Goal: Task Accomplishment & Management: Manage account settings

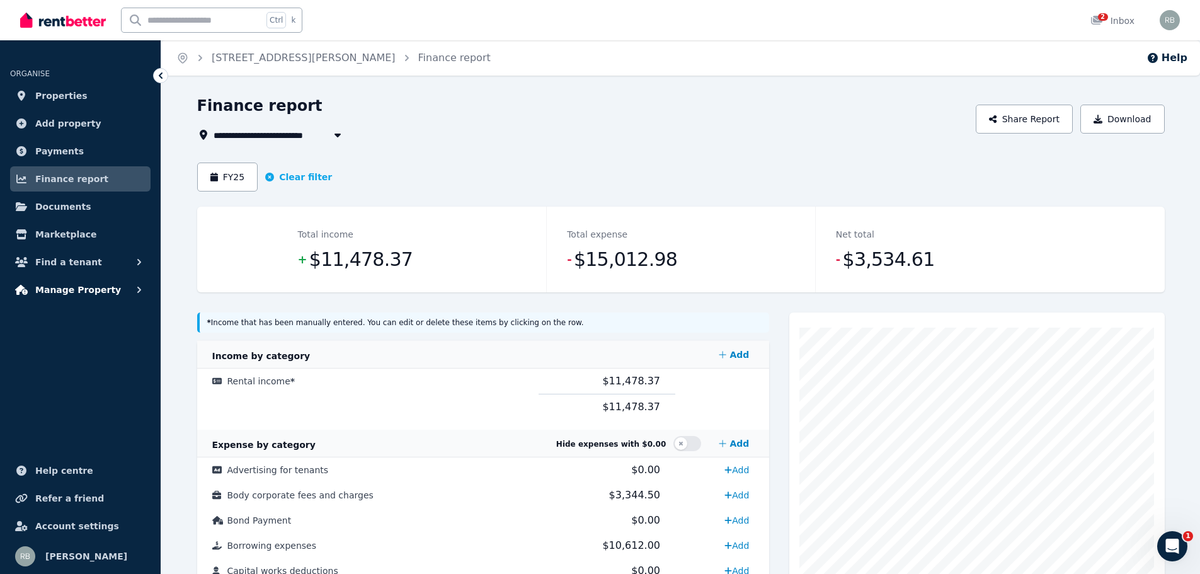
click at [64, 292] on span "Manage Property" at bounding box center [78, 289] width 86 height 15
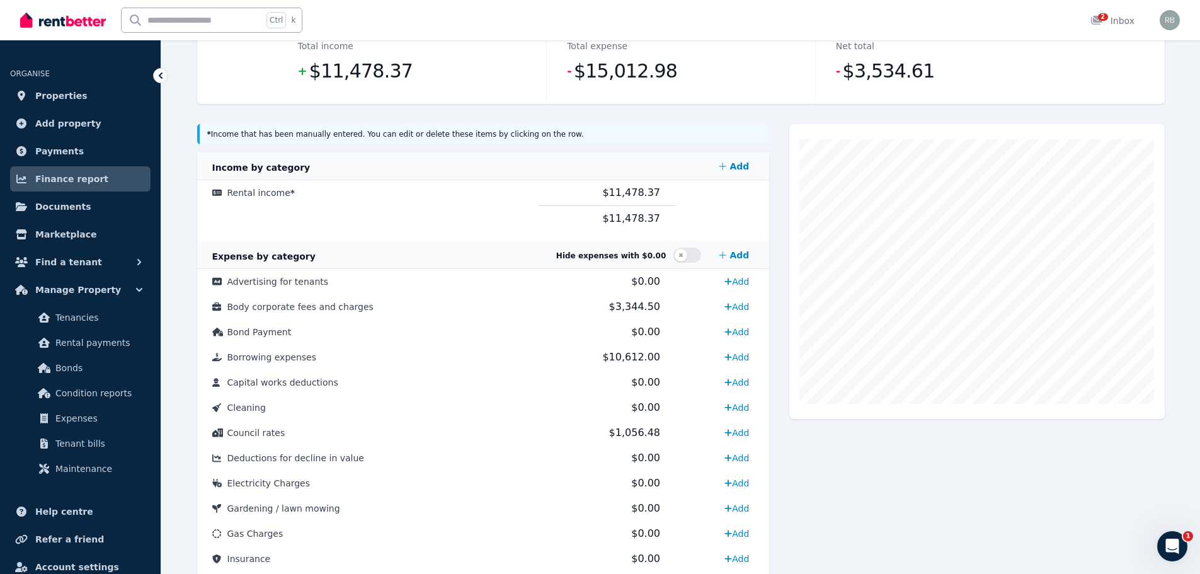
scroll to position [189, 0]
click at [106, 365] on span "Bonds" at bounding box center [97, 367] width 85 height 15
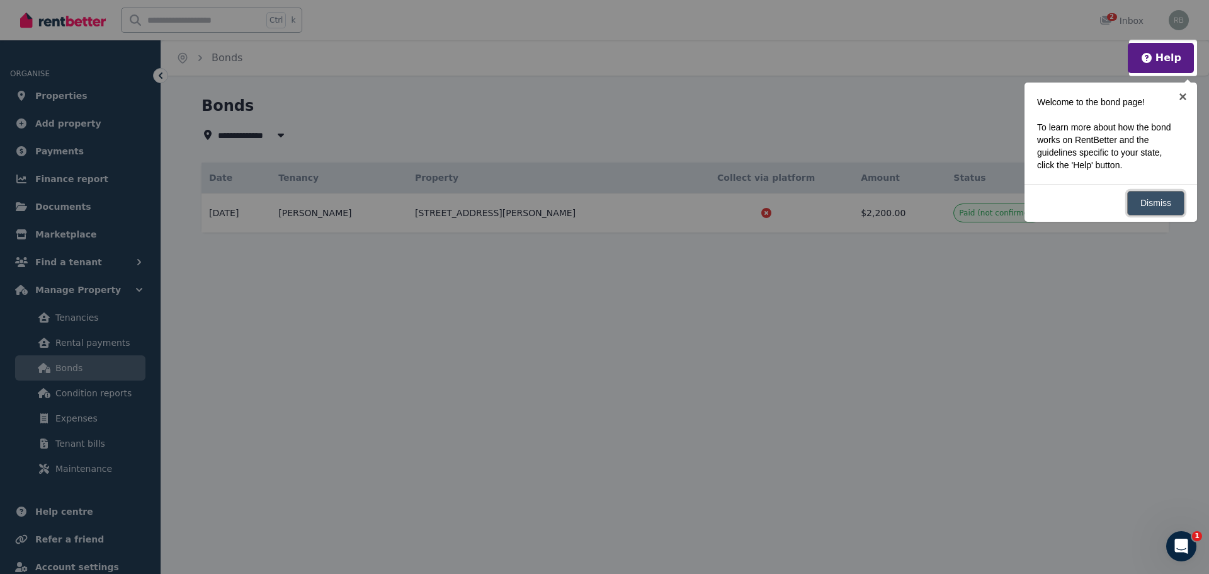
click at [956, 207] on link "Dismiss" at bounding box center [1155, 203] width 57 height 25
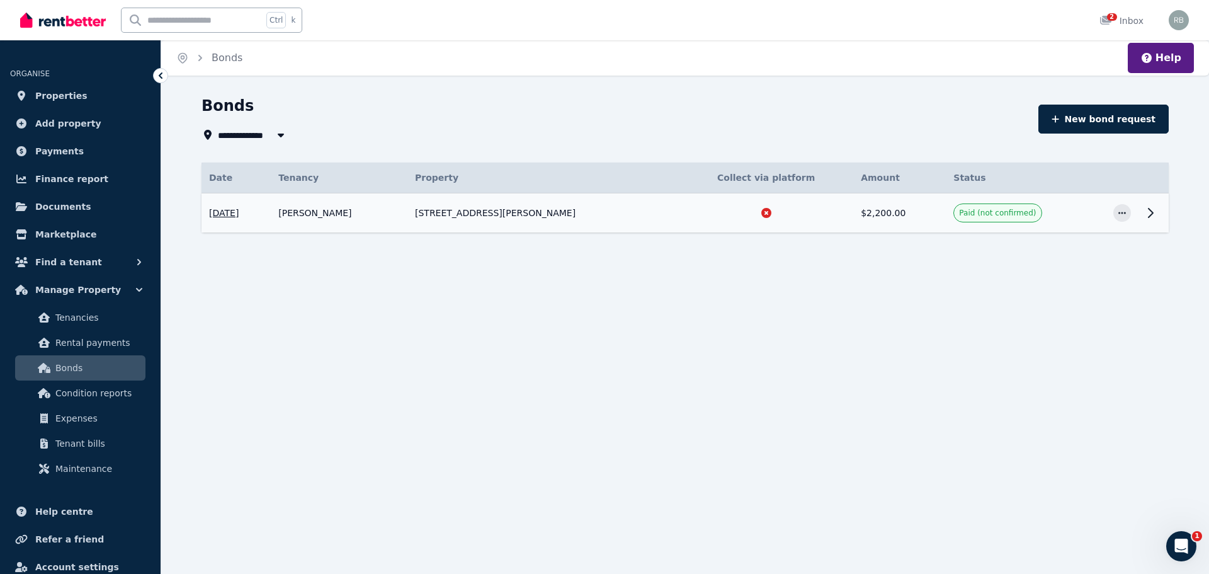
click at [956, 216] on span "Paid (not confirmed)" at bounding box center [997, 213] width 77 height 10
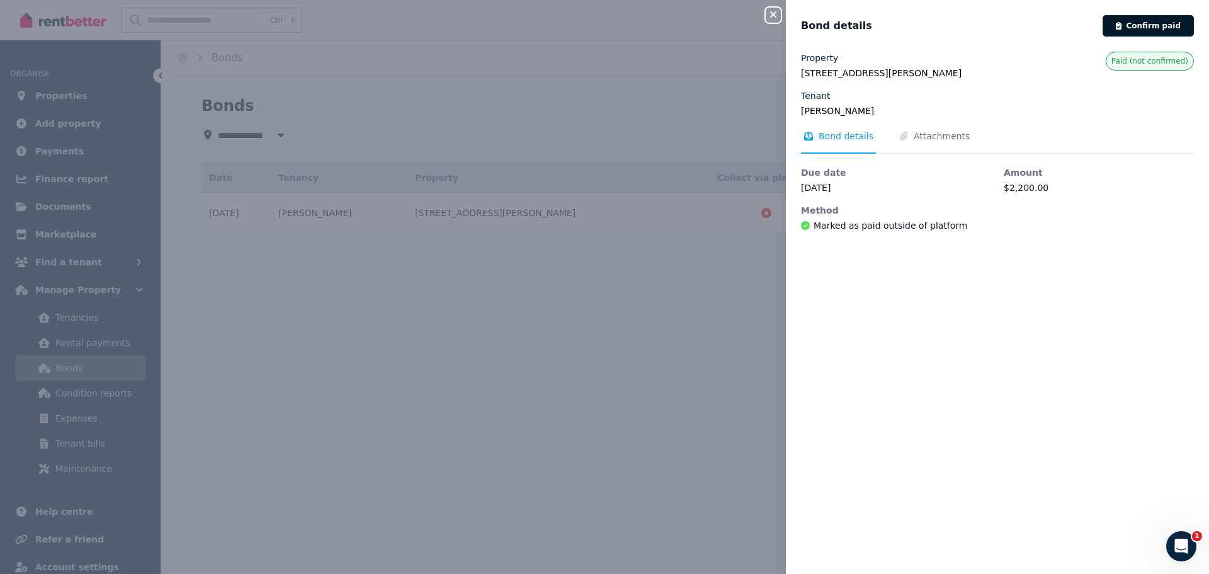
click at [956, 26] on button "Confirm paid" at bounding box center [1148, 25] width 91 height 21
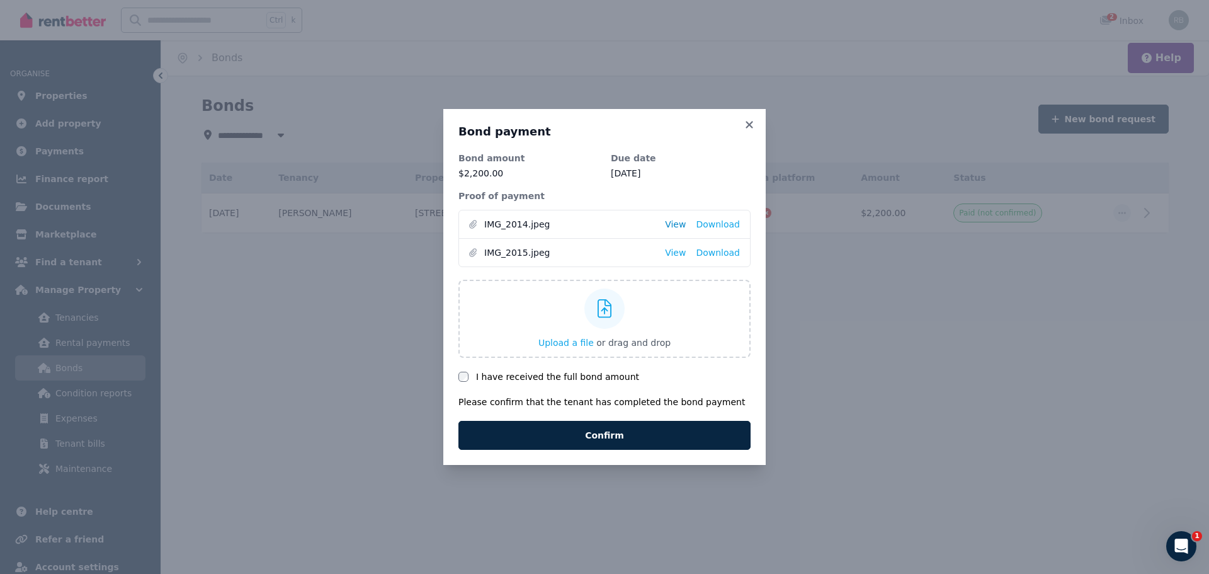
click at [681, 226] on link "View" at bounding box center [675, 224] width 21 height 13
click at [680, 253] on link "View" at bounding box center [675, 252] width 21 height 13
click at [613, 431] on button "Confirm" at bounding box center [604, 435] width 292 height 29
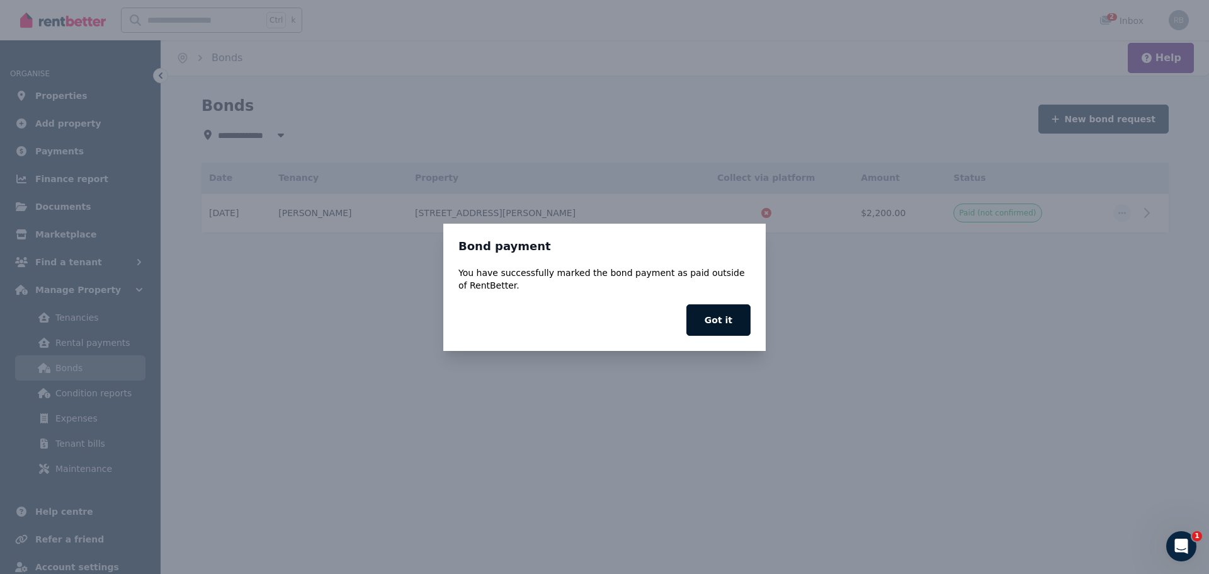
click at [719, 317] on button "Got it" at bounding box center [718, 319] width 64 height 31
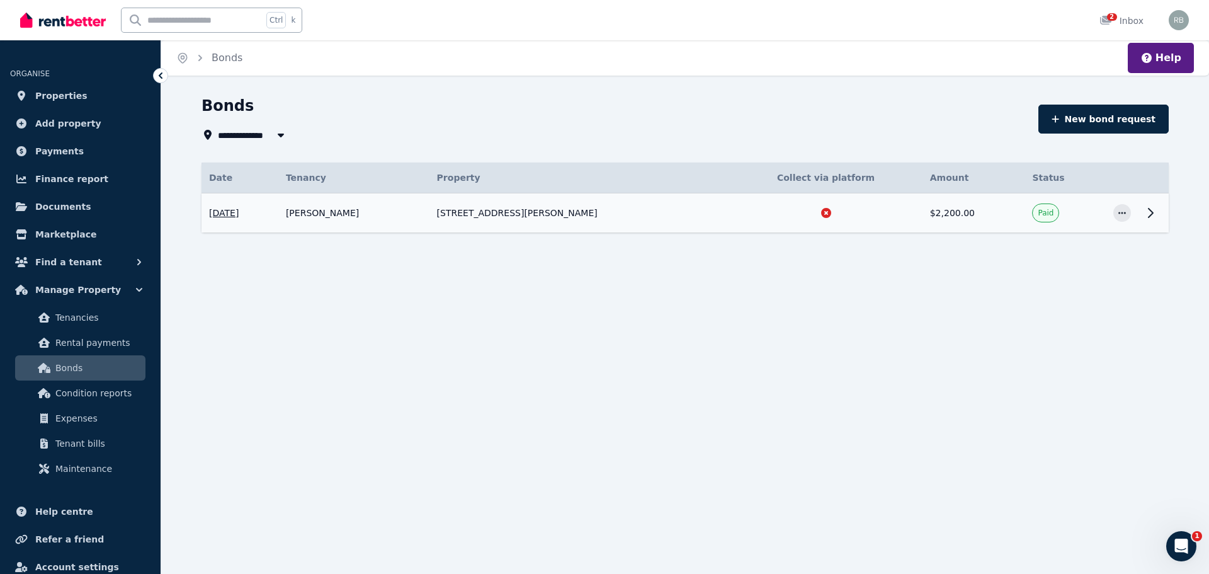
click at [956, 213] on icon at bounding box center [1150, 212] width 15 height 15
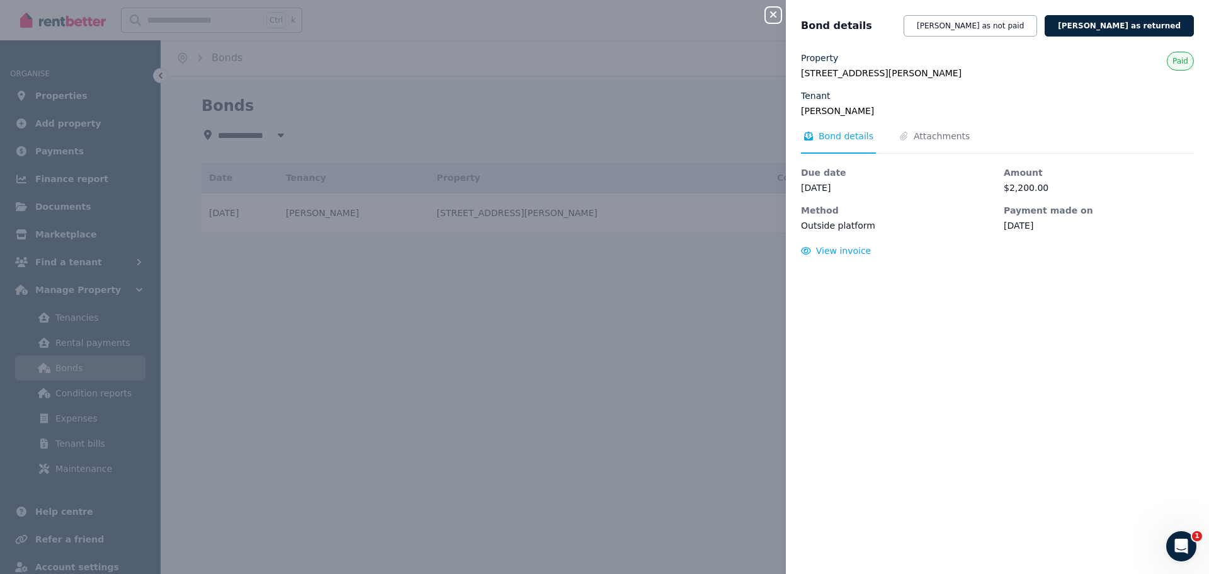
click at [694, 417] on div "Close panel Bond details Mark bond as not paid Mark bond as returned Property 4…" at bounding box center [604, 287] width 1209 height 574
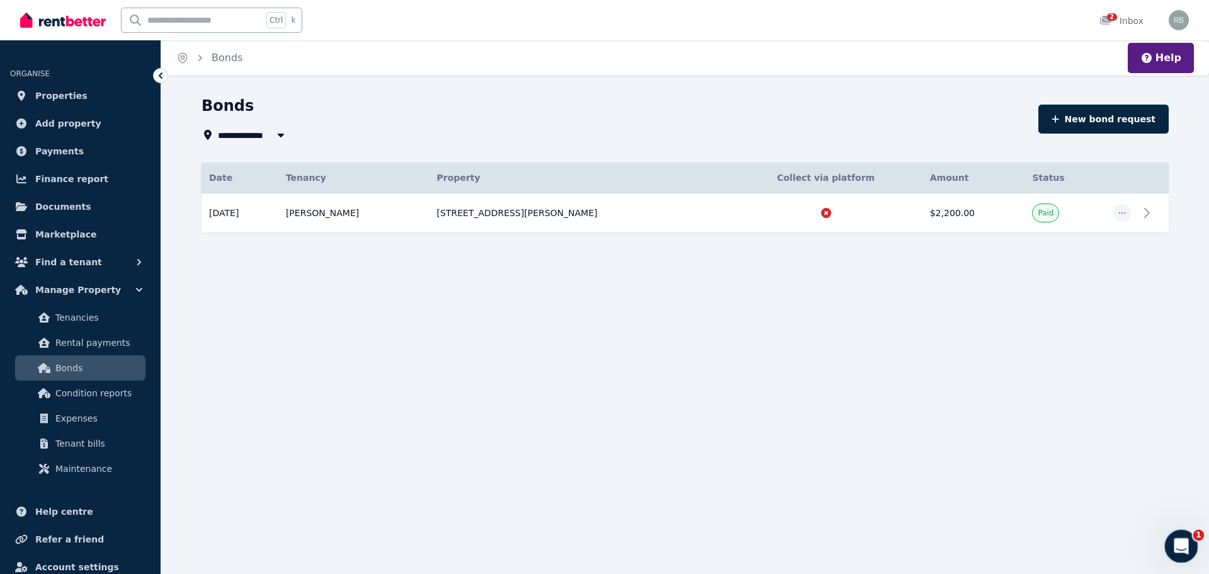
click at [956, 431] on div "Open Intercom Messenger" at bounding box center [1180, 544] width 42 height 42
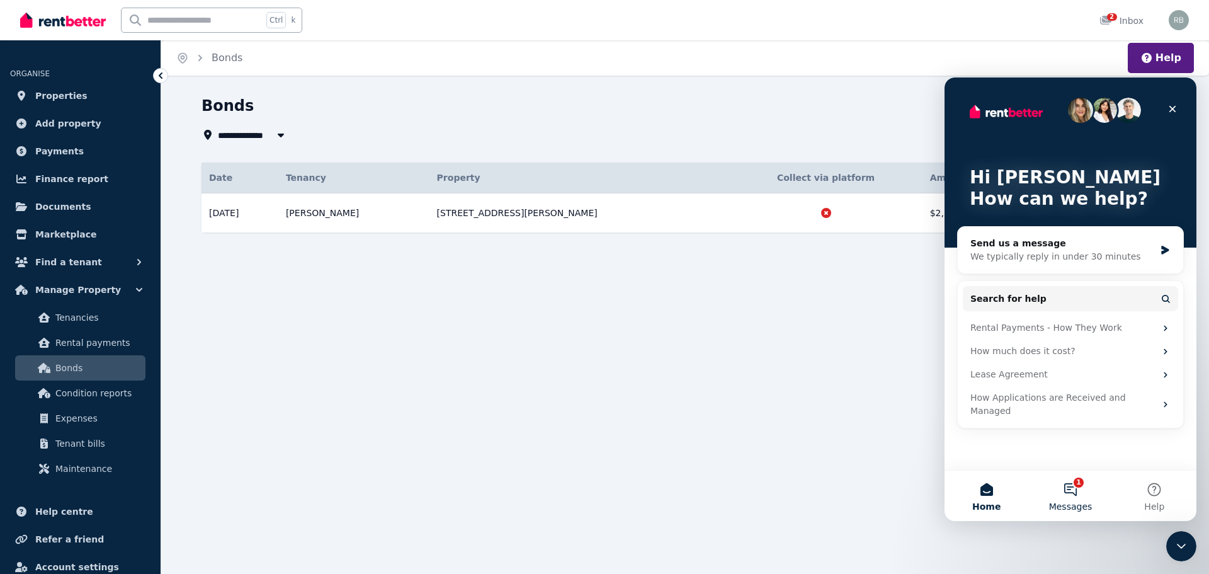
click at [956, 431] on button "1 Messages" at bounding box center [1070, 495] width 84 height 50
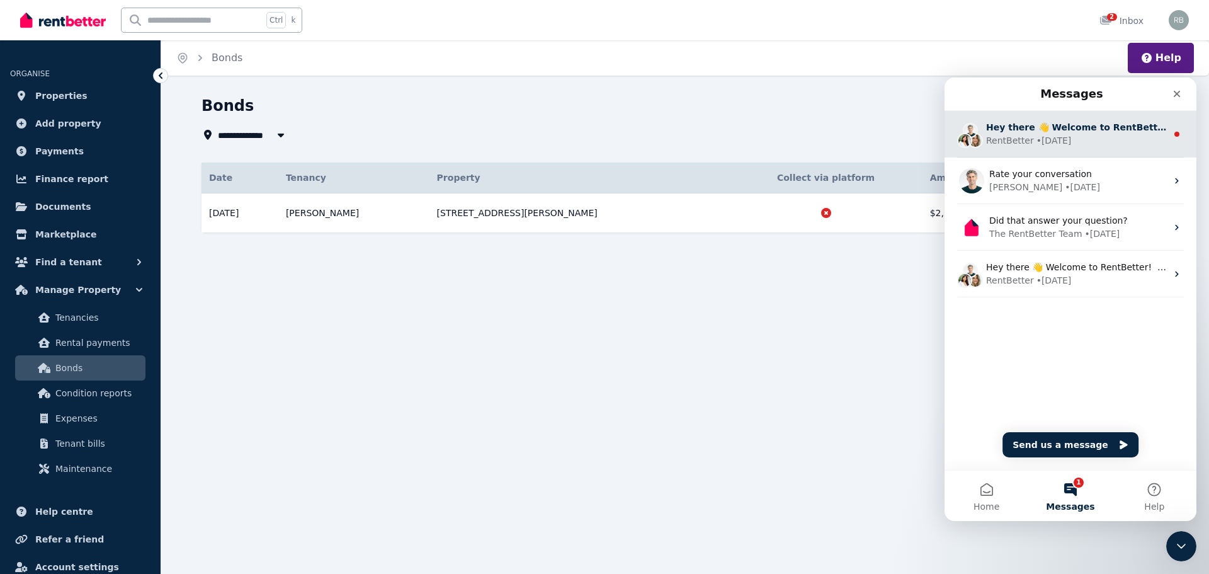
click at [956, 140] on div "RentBetter • 5d ago" at bounding box center [1076, 140] width 181 height 13
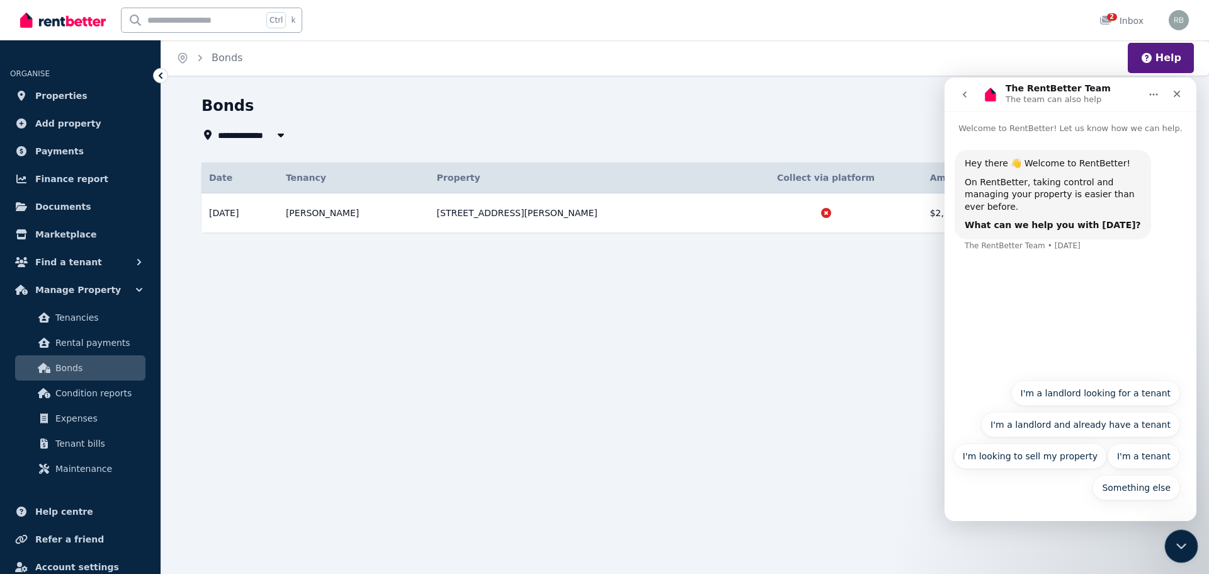
click at [956, 431] on icon "Close Intercom Messenger" at bounding box center [1179, 544] width 9 height 5
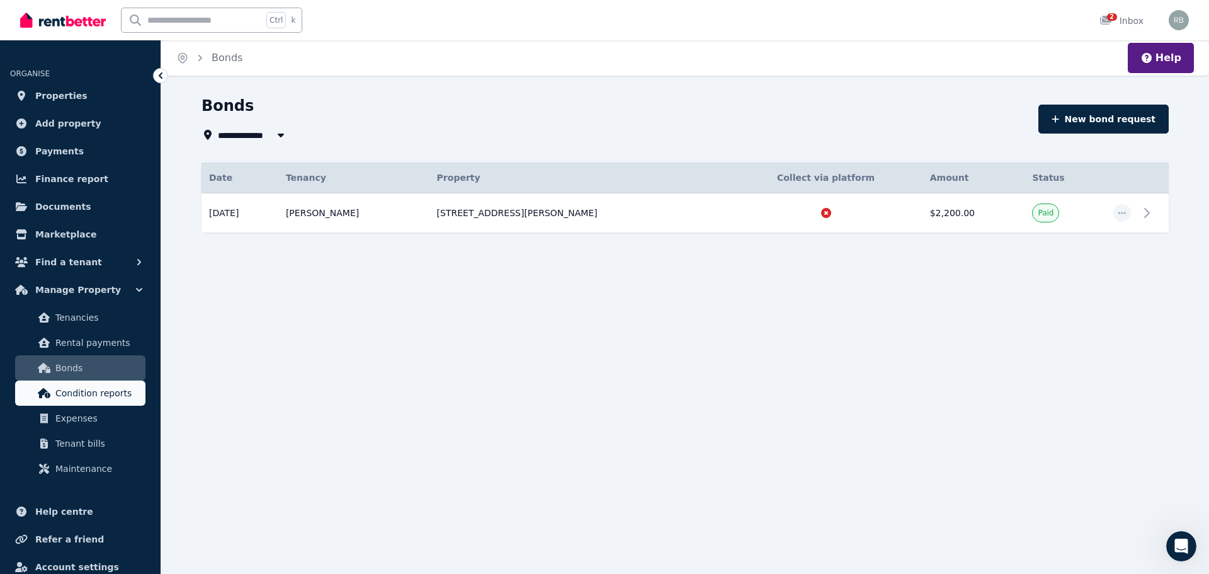
click at [96, 398] on span "Condition reports" at bounding box center [97, 392] width 85 height 15
